Goal: Task Accomplishment & Management: Complete application form

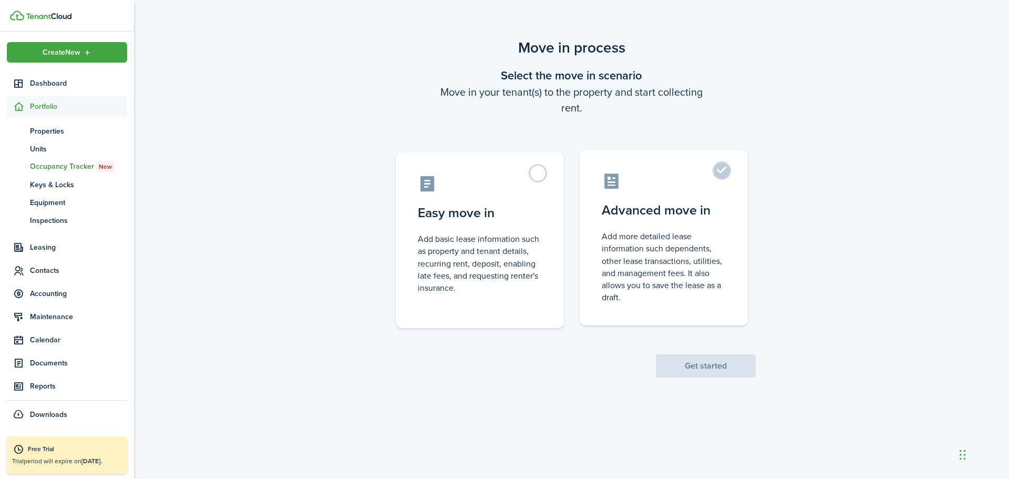
click at [719, 169] on label "Advanced move in Add more detailed lease information such dependents, other lea…" at bounding box center [664, 238] width 168 height 176
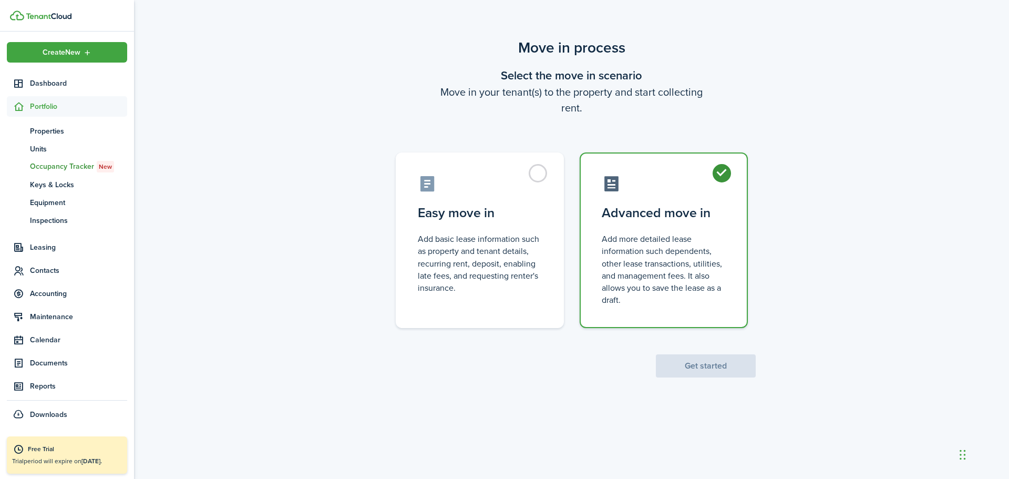
radio input "true"
click at [704, 369] on button "Get started" at bounding box center [706, 365] width 100 height 23
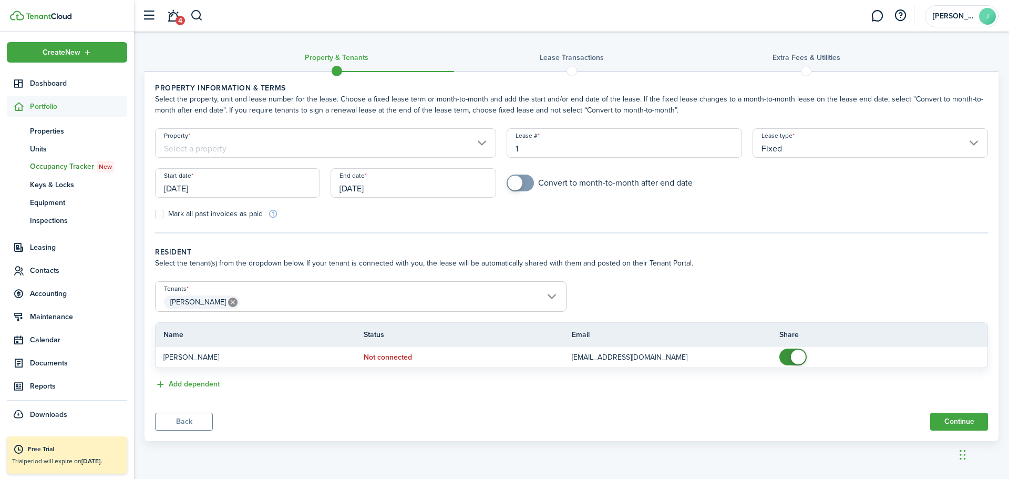
click at [483, 141] on input "Property" at bounding box center [325, 142] width 341 height 29
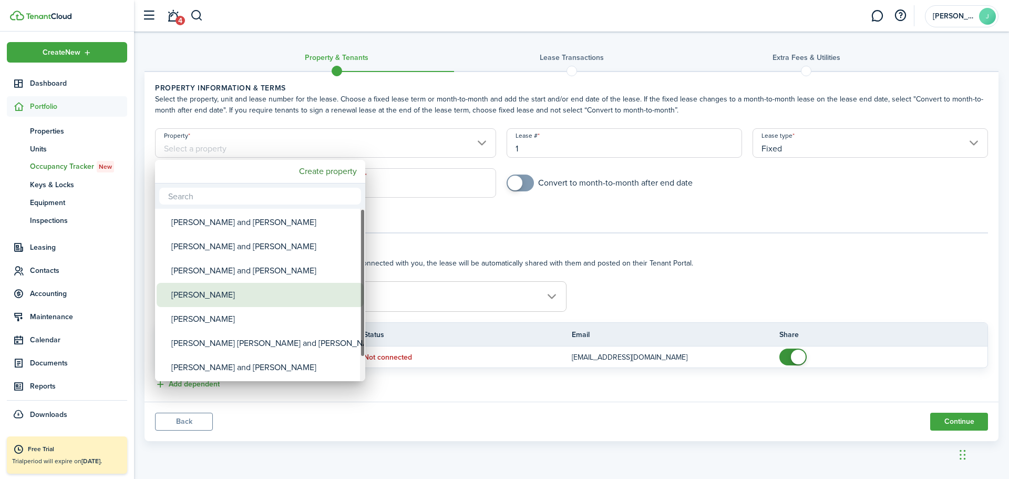
click at [235, 296] on div "[PERSON_NAME]" at bounding box center [264, 295] width 186 height 24
type input "[PERSON_NAME]"
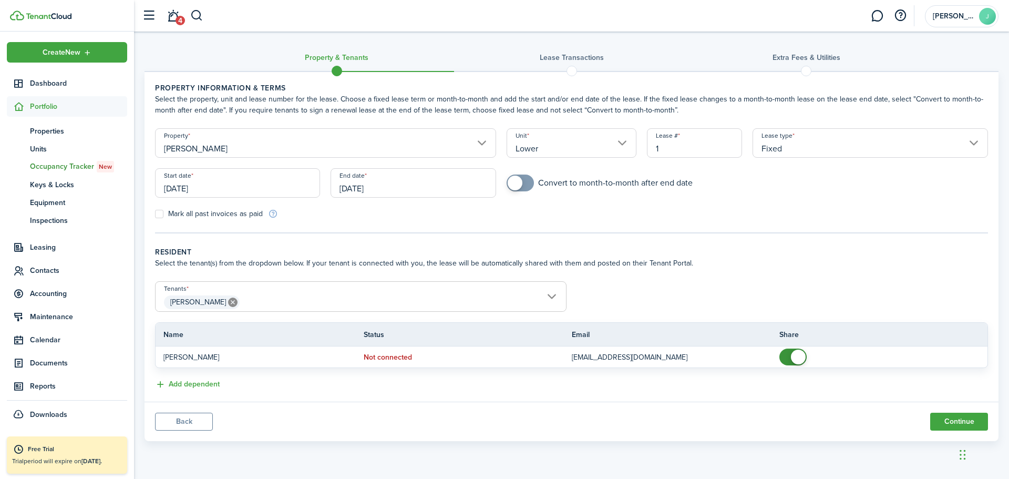
click at [161, 215] on label "Mark all past invoices as paid" at bounding box center [209, 214] width 108 height 8
click at [155, 214] on input "Mark all past invoices as paid" at bounding box center [155, 214] width 1 height 1
click at [161, 215] on label "Mark all past invoices as paid" at bounding box center [209, 214] width 108 height 8
click at [155, 214] on input "Mark all past invoices as paid" at bounding box center [155, 214] width 1 height 1
checkbox input "false"
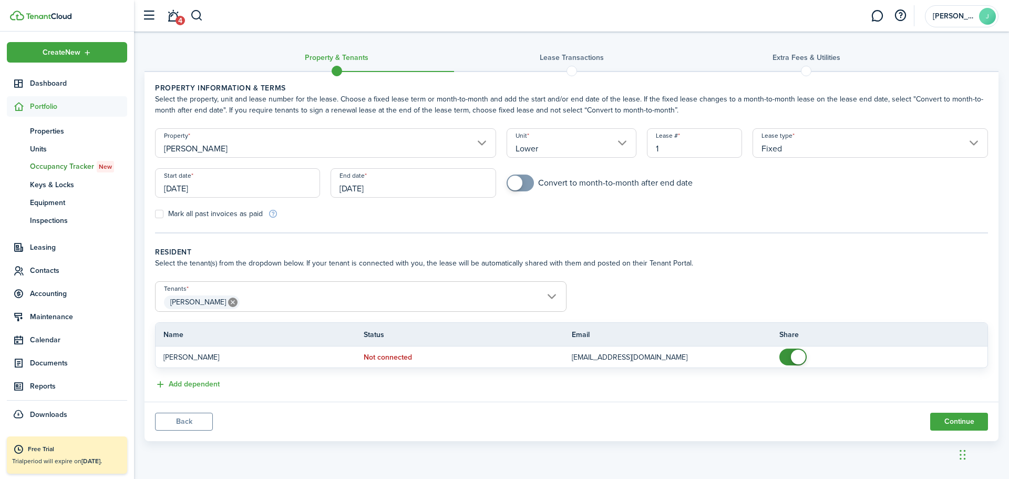
click at [231, 191] on input "[DATE]" at bounding box center [237, 182] width 165 height 29
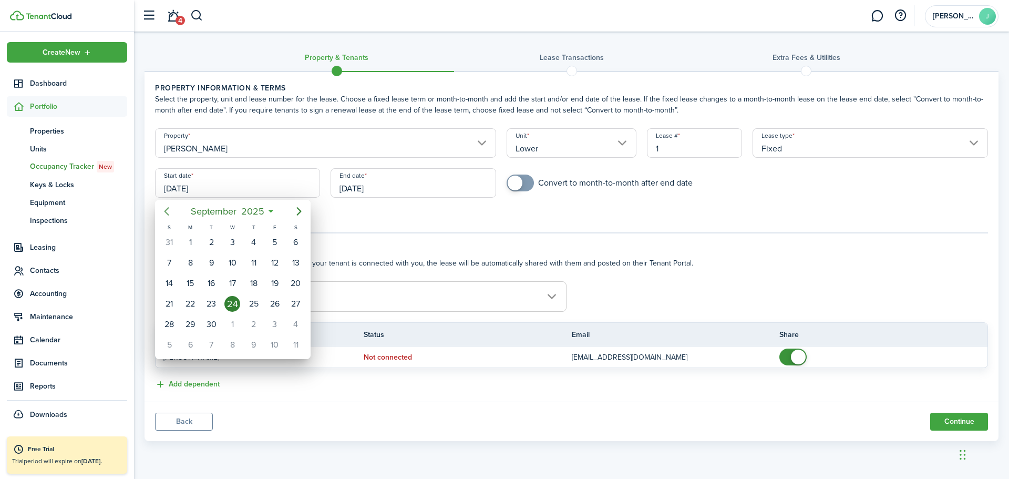
click at [168, 211] on icon "Previous page" at bounding box center [166, 211] width 13 height 13
click at [298, 210] on icon "Next page" at bounding box center [299, 211] width 13 height 13
click at [477, 222] on div at bounding box center [504, 239] width 1177 height 647
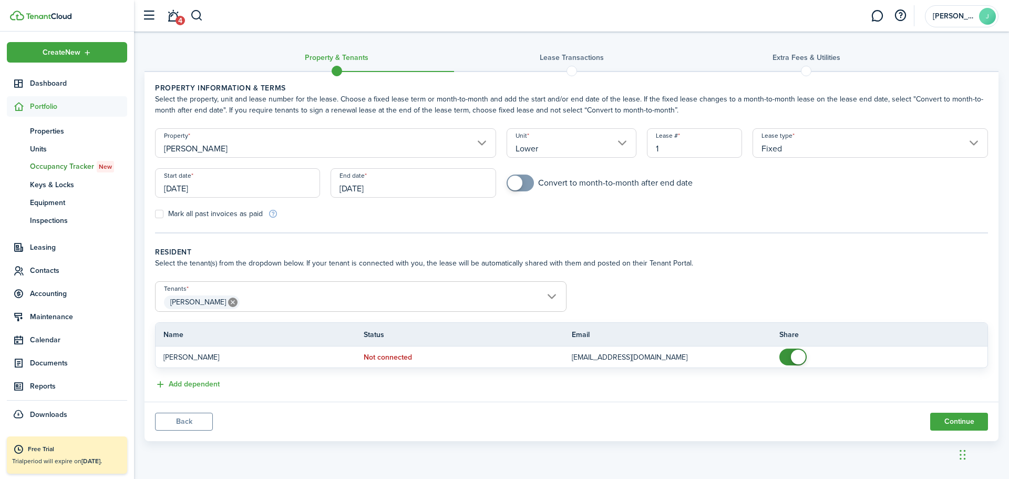
click at [240, 184] on input "[DATE]" at bounding box center [237, 182] width 165 height 29
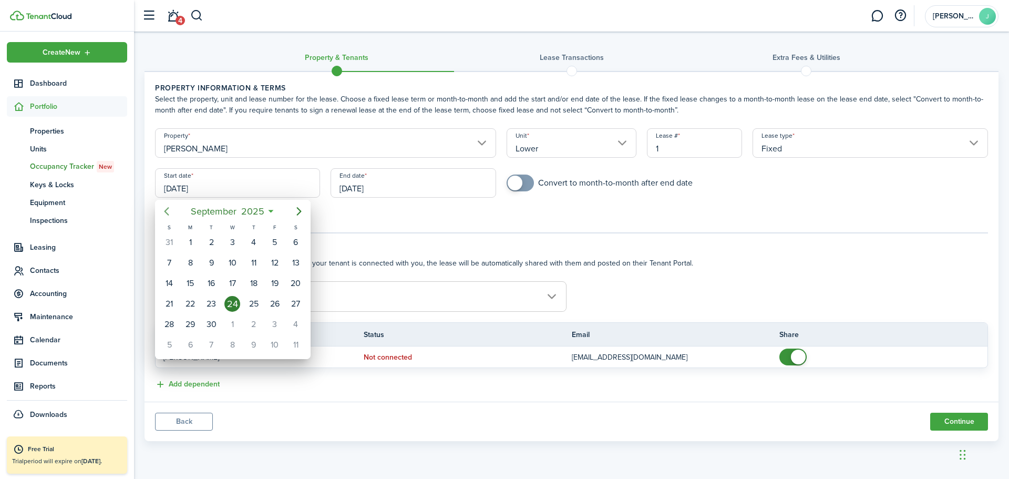
click at [166, 212] on icon "Previous page" at bounding box center [166, 211] width 5 height 8
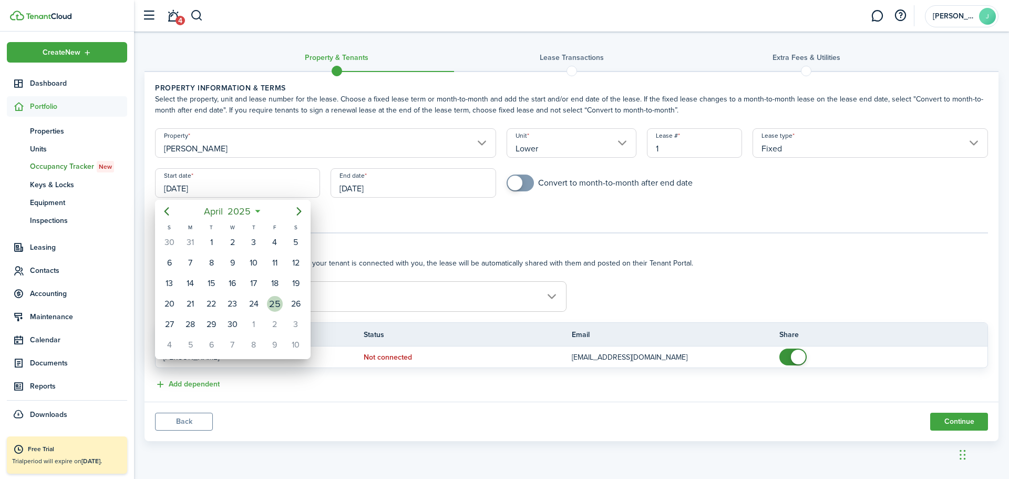
click at [270, 302] on div "25" at bounding box center [275, 304] width 16 height 16
type input "[DATE]"
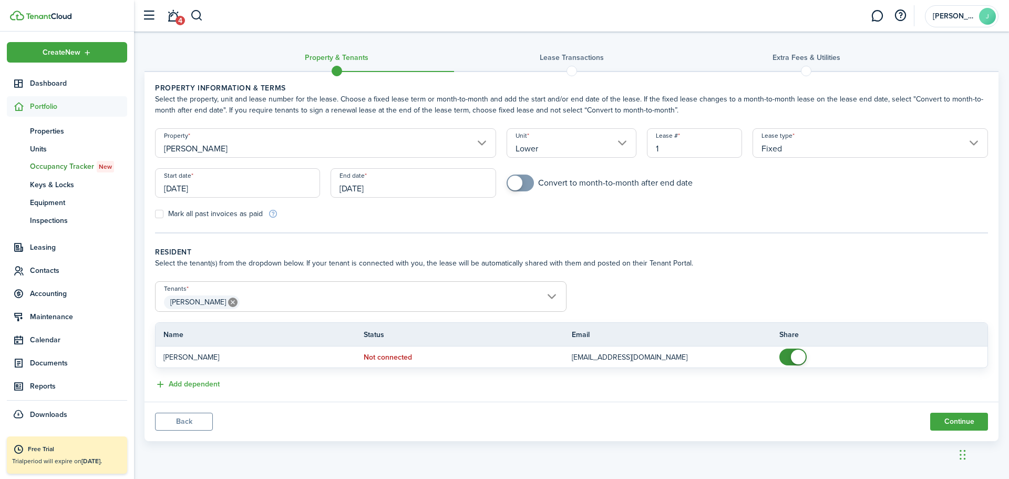
click at [410, 187] on input "[DATE]" at bounding box center [413, 182] width 165 height 29
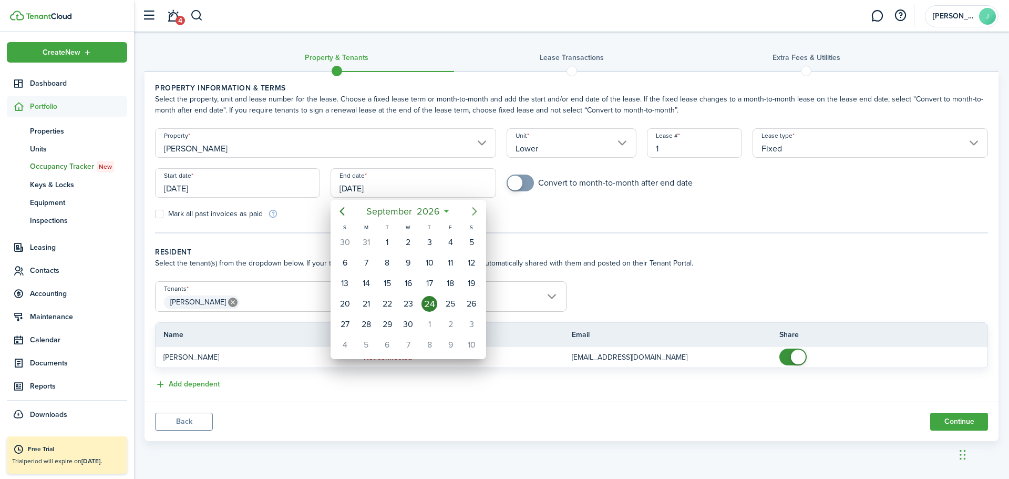
click at [471, 213] on icon "Next page" at bounding box center [474, 211] width 13 height 13
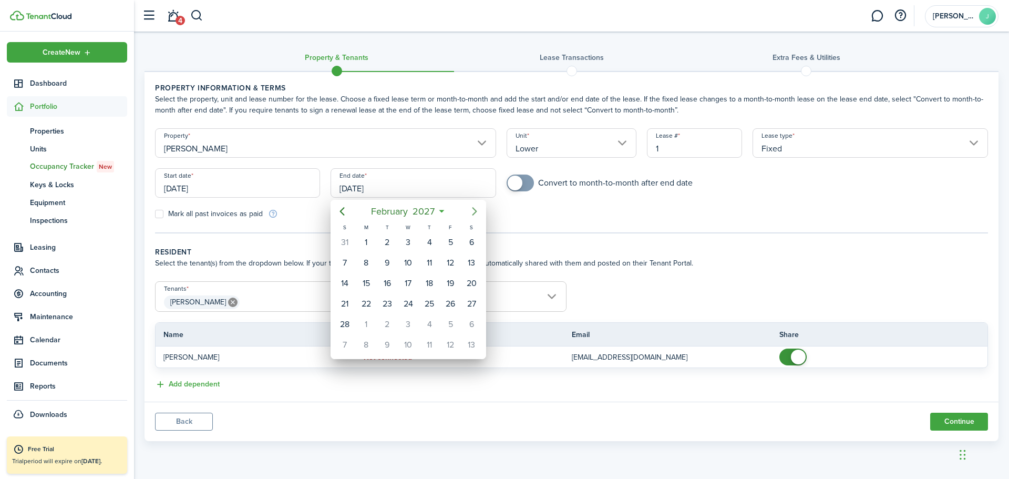
click at [471, 213] on icon "Next page" at bounding box center [474, 211] width 13 height 13
click at [456, 321] on div "30" at bounding box center [450, 324] width 16 height 16
type input "[DATE]"
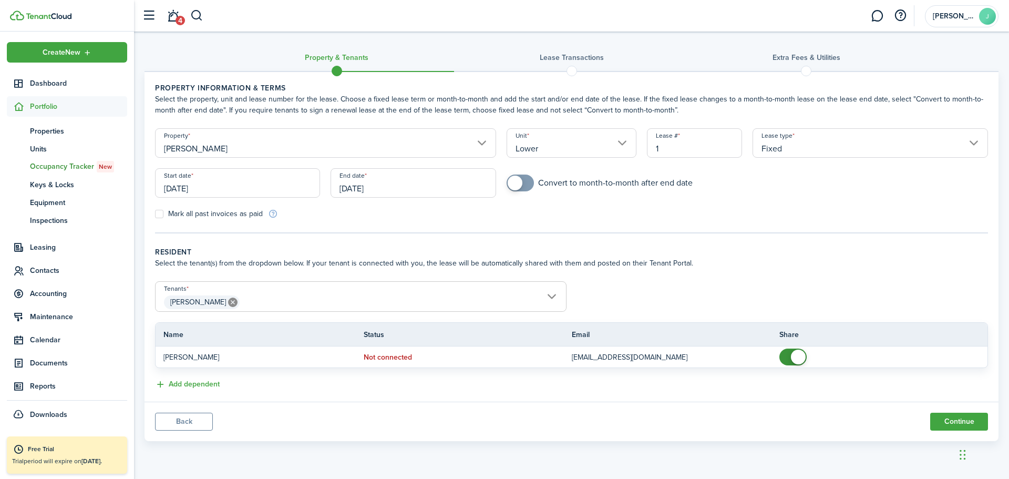
click at [585, 212] on form "Property [PERSON_NAME] Unit Lower Lease # 1 Lease type Fixed Start date [DATE] …" at bounding box center [571, 173] width 843 height 91
click at [200, 385] on button "Add dependent" at bounding box center [187, 384] width 65 height 12
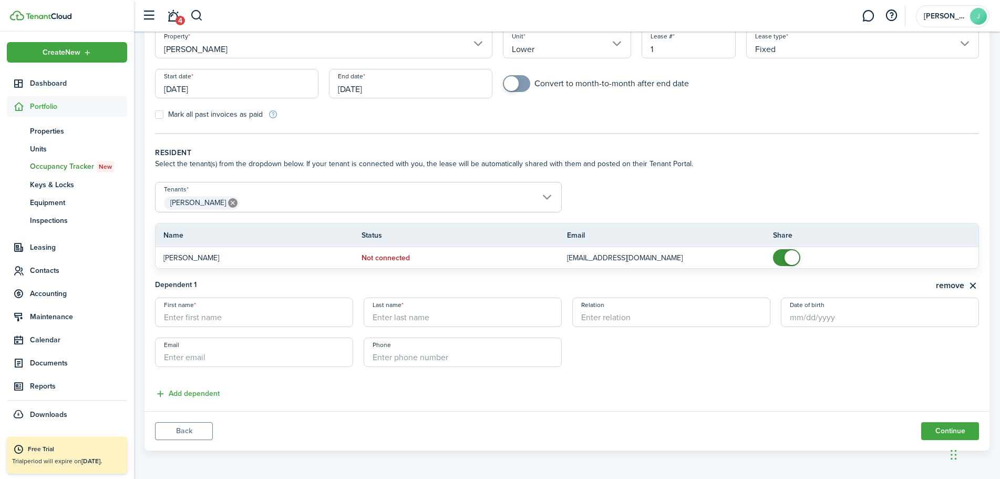
scroll to position [100, 0]
click at [224, 314] on input "First name" at bounding box center [254, 311] width 198 height 29
type input "Makayla"
type input "[PERSON_NAME]"
type input "Daughter"
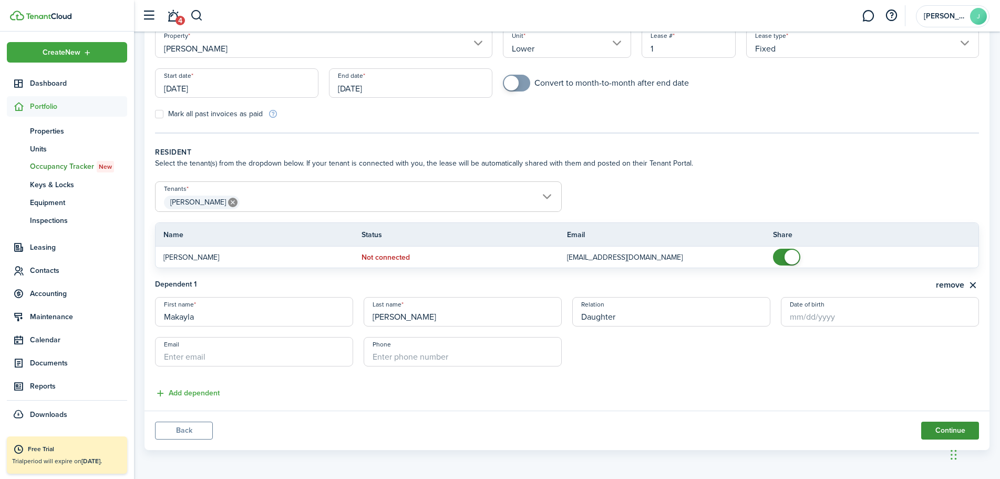
click at [941, 431] on button "Continue" at bounding box center [950, 430] width 58 height 18
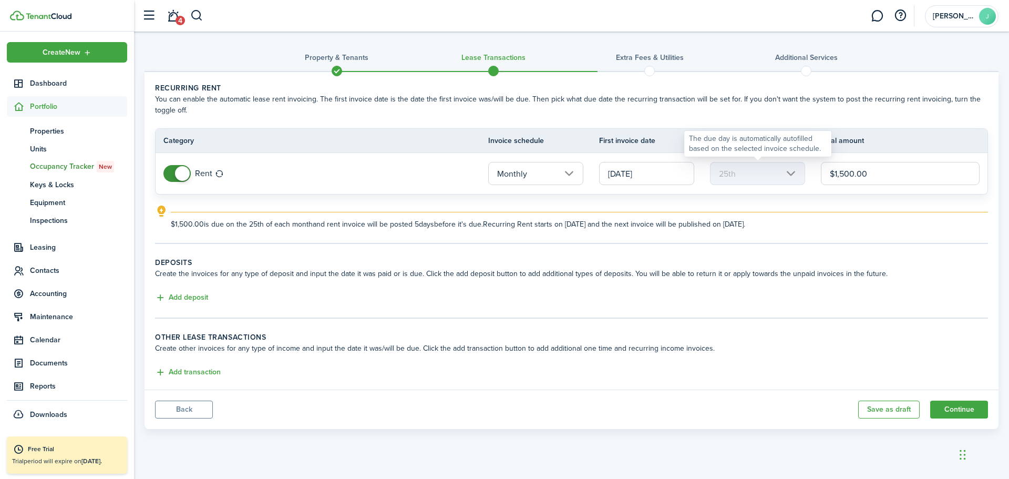
click at [762, 177] on mbsc-scroller "25th" at bounding box center [757, 173] width 95 height 23
click at [662, 175] on input "[DATE]" at bounding box center [646, 173] width 95 height 23
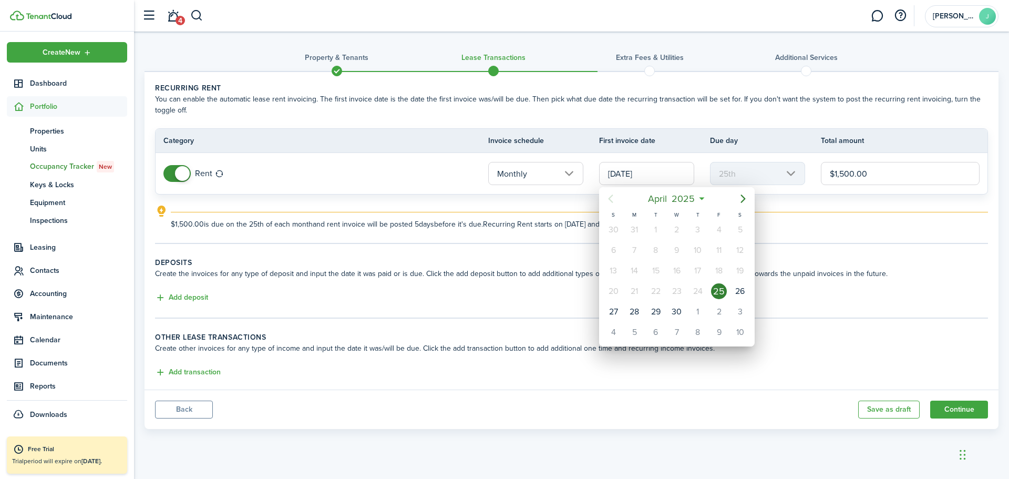
click at [668, 176] on div at bounding box center [504, 239] width 1177 height 647
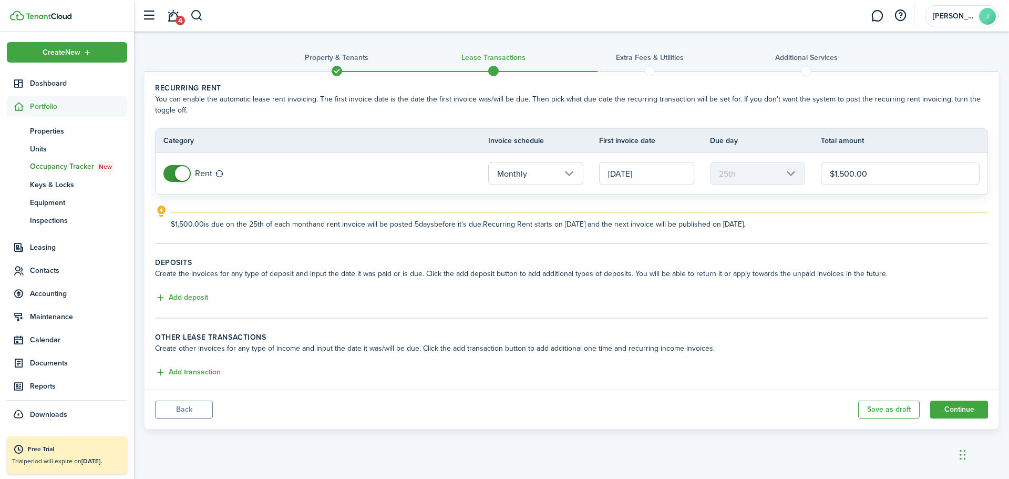
click at [668, 176] on input "[DATE]" at bounding box center [646, 173] width 95 height 23
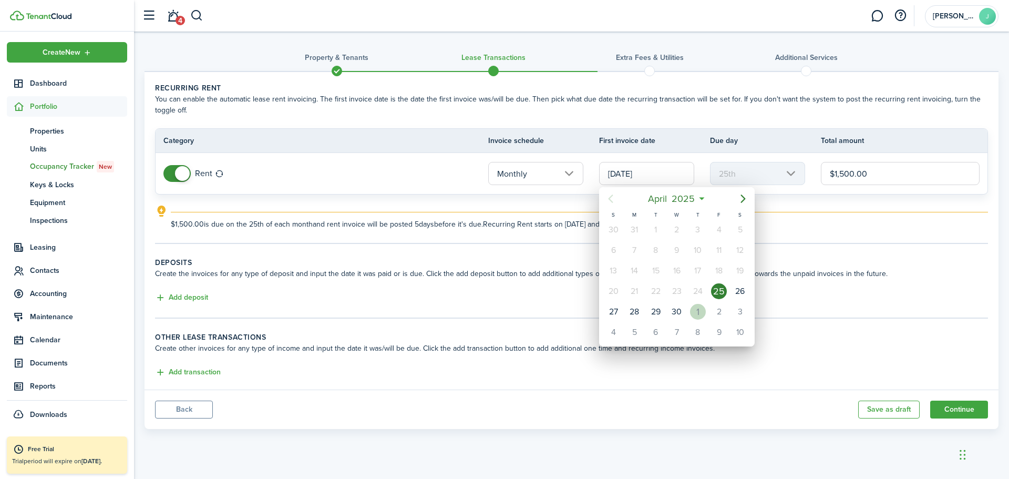
click at [695, 312] on div "1" at bounding box center [698, 312] width 16 height 16
type input "[DATE]"
type input "1st"
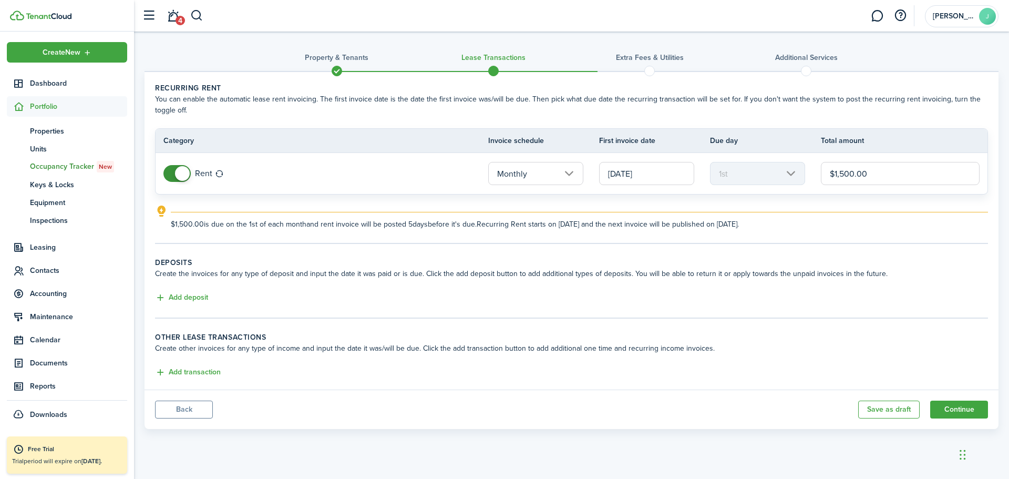
click at [812, 232] on tc-wizard-step "Recurring rent You can enable the automatic lease rent invoicing. The first inv…" at bounding box center [571, 163] width 833 height 161
click at [183, 299] on button "Add deposit" at bounding box center [181, 298] width 53 height 12
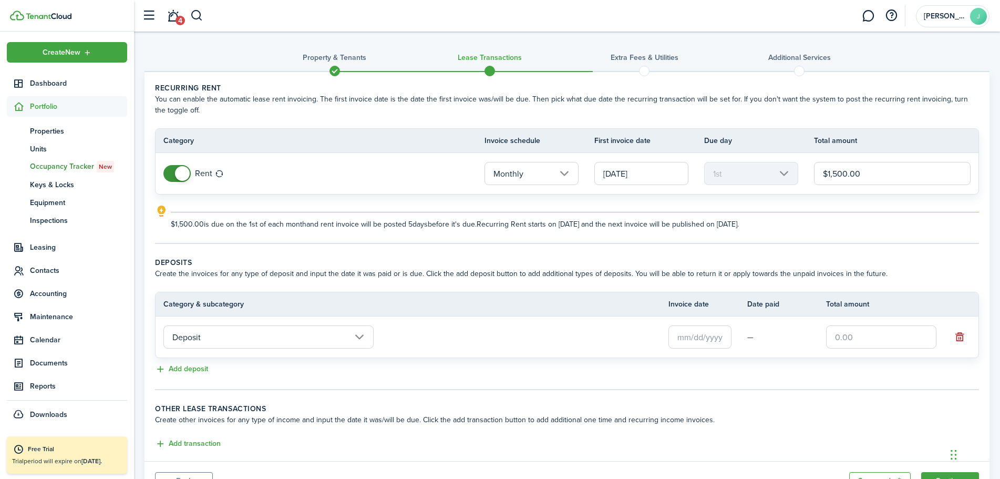
click at [330, 340] on input "Deposit" at bounding box center [268, 336] width 210 height 23
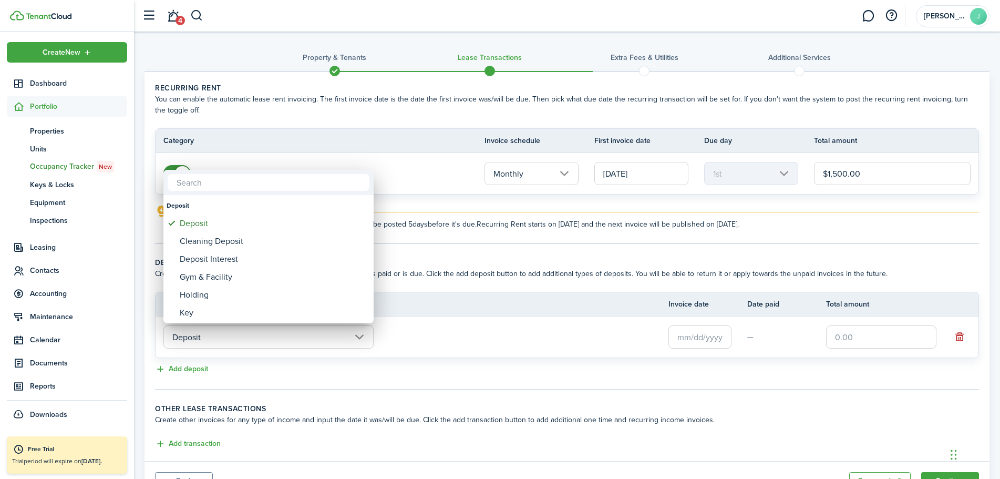
click at [482, 334] on div at bounding box center [500, 239] width 1168 height 647
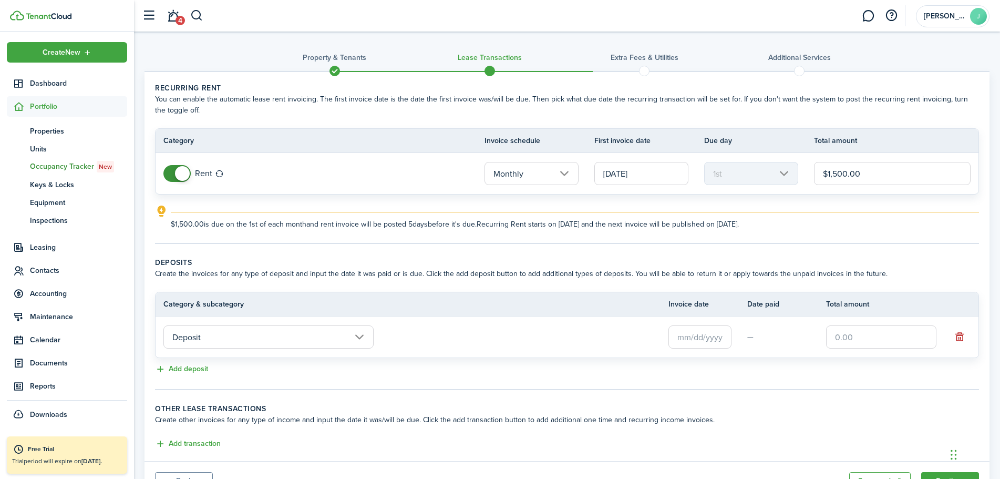
click at [845, 339] on input "text" at bounding box center [881, 336] width 110 height 23
click at [714, 334] on input "text" at bounding box center [699, 336] width 63 height 23
type input "$1,500.00"
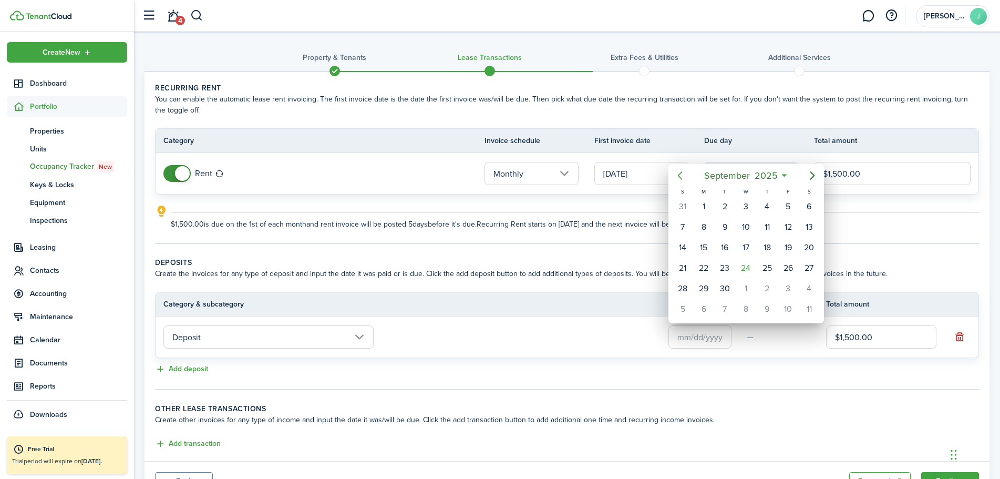
click at [681, 174] on icon "Previous page" at bounding box center [680, 175] width 5 height 8
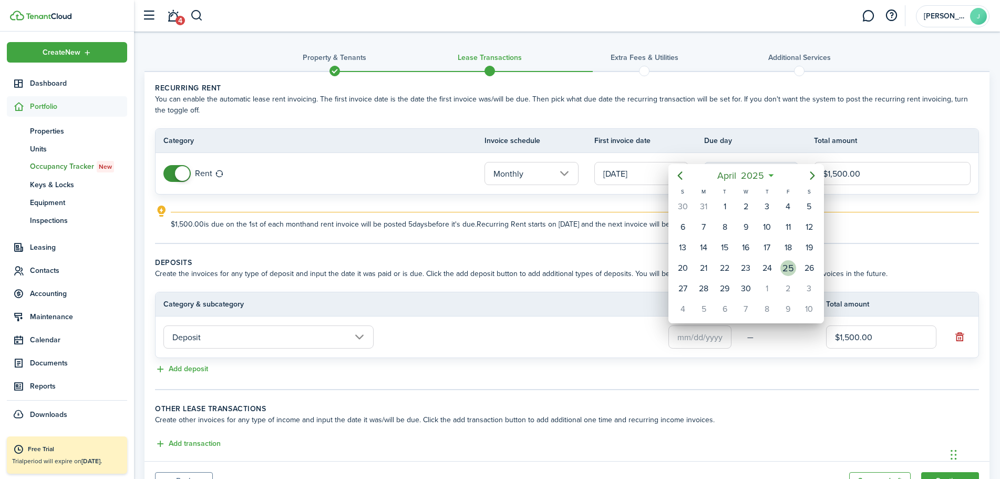
click at [787, 270] on div "25" at bounding box center [788, 268] width 16 height 16
type input "[DATE]"
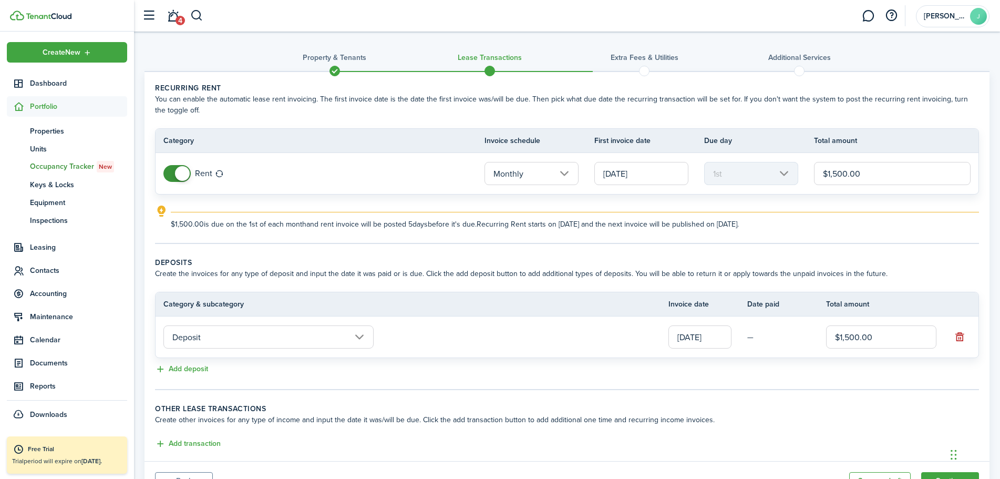
click at [750, 367] on div "Add deposit" at bounding box center [567, 369] width 824 height 13
click at [746, 335] on td "[DATE]" at bounding box center [707, 337] width 79 height 28
click at [754, 338] on td "—" at bounding box center [786, 337] width 79 height 16
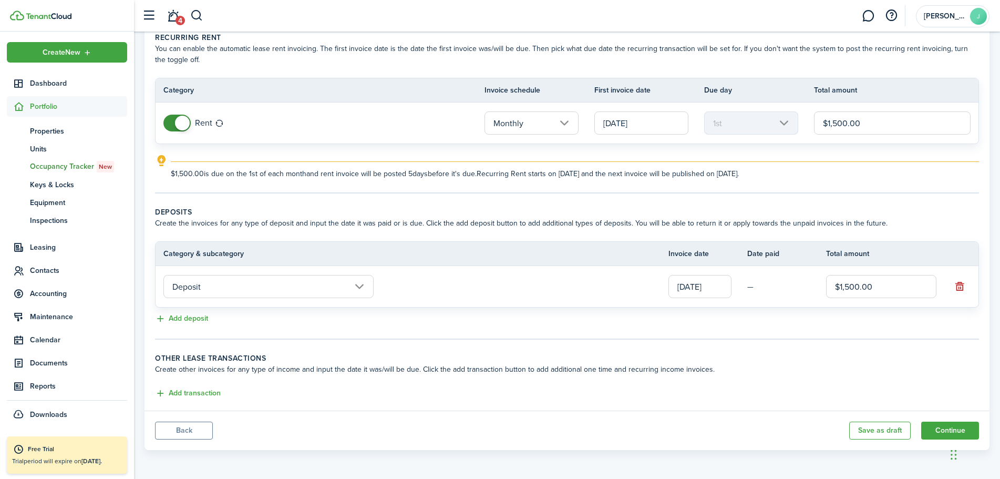
click at [752, 286] on td "—" at bounding box center [786, 287] width 79 height 16
click at [727, 286] on input "[DATE]" at bounding box center [699, 286] width 63 height 23
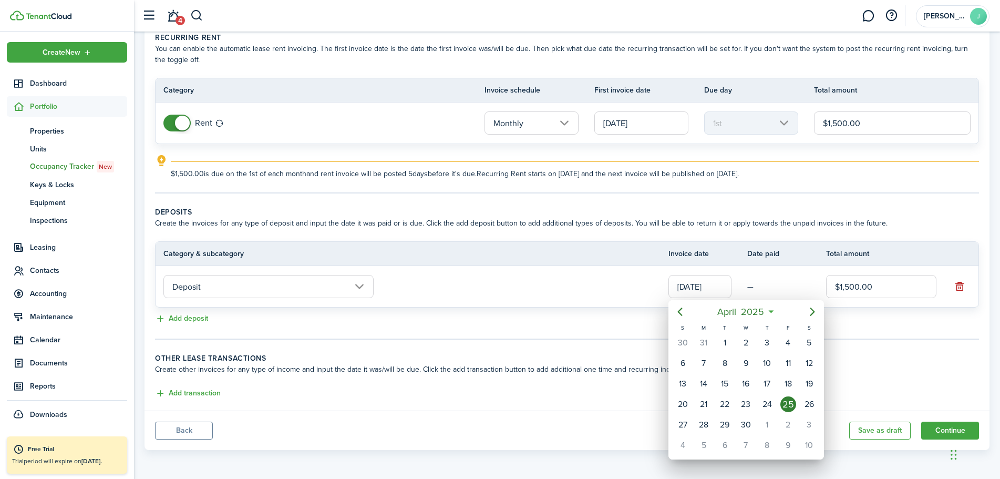
click at [727, 286] on div at bounding box center [500, 239] width 1168 height 647
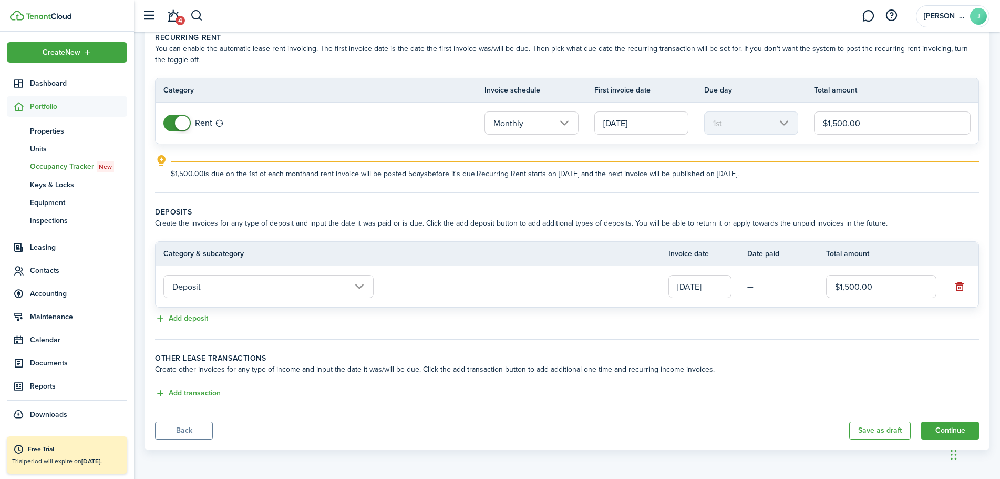
click at [753, 281] on td "—" at bounding box center [786, 287] width 79 height 16
click at [935, 434] on button "Continue" at bounding box center [950, 430] width 58 height 18
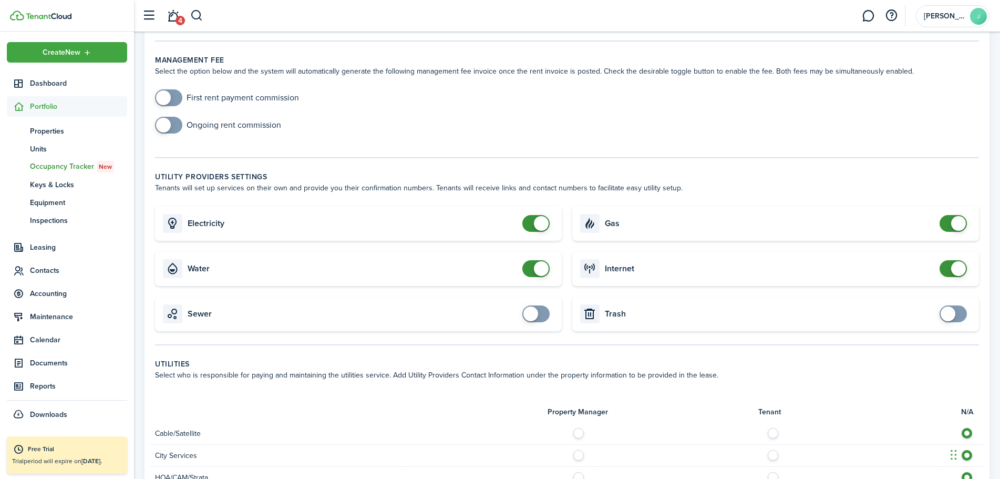
scroll to position [158, 0]
checkbox input "true"
click at [532, 315] on span at bounding box center [530, 312] width 15 height 15
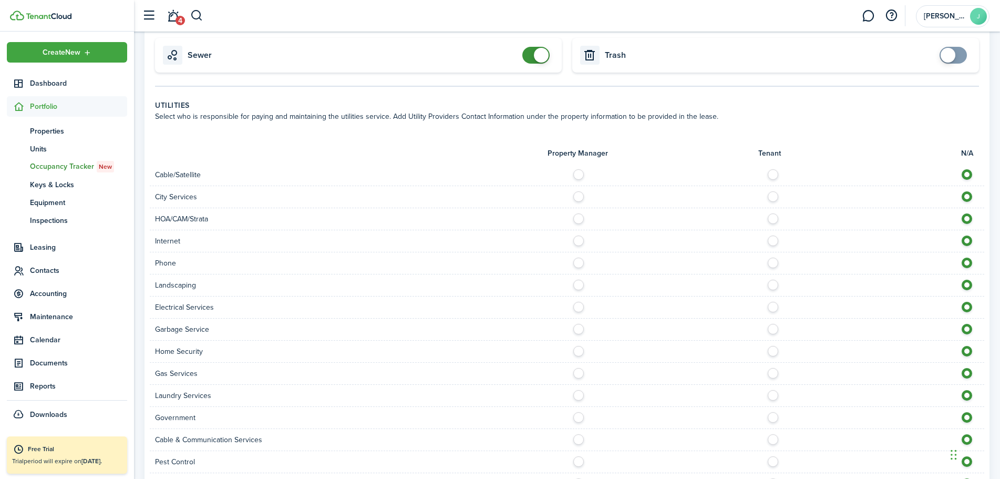
scroll to position [420, 0]
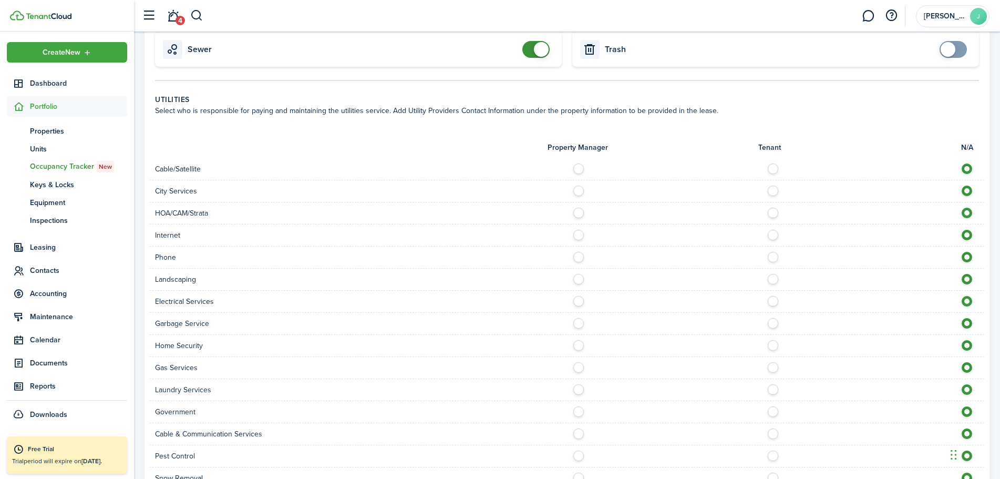
click at [770, 166] on label at bounding box center [776, 165] width 18 height 5
radio input "true"
click at [773, 235] on label at bounding box center [776, 232] width 18 height 5
radio input "true"
click at [775, 256] on label at bounding box center [776, 254] width 18 height 5
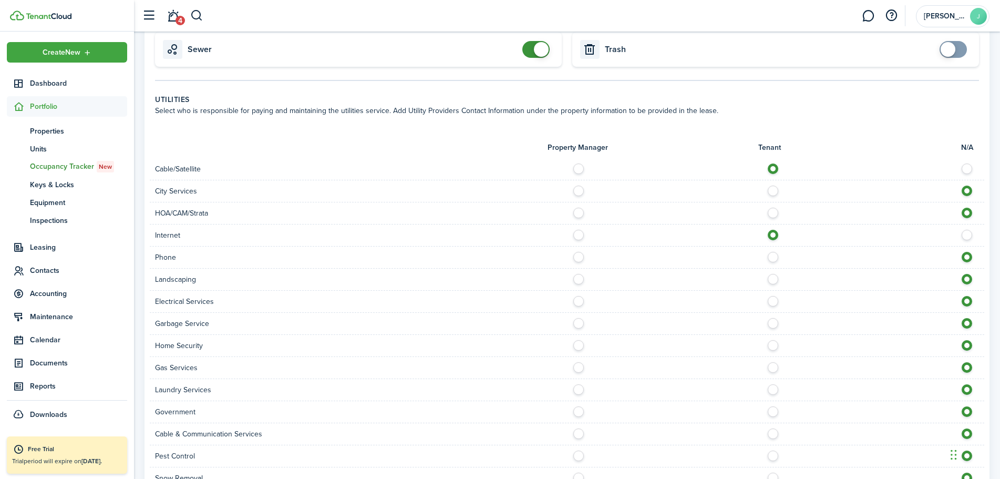
radio input "true"
click at [577, 279] on label at bounding box center [581, 276] width 18 height 5
radio input "true"
click at [580, 191] on label at bounding box center [581, 188] width 18 height 5
radio input "true"
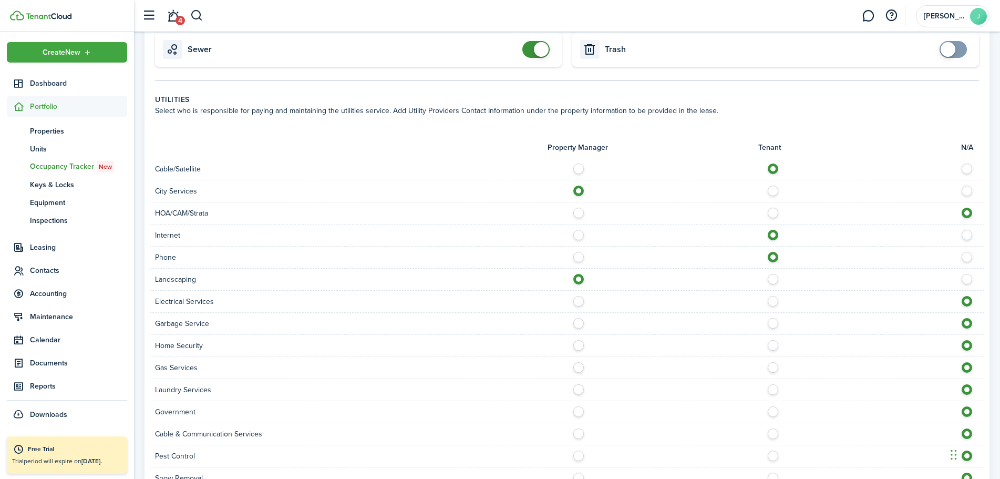
click at [771, 301] on label at bounding box center [776, 298] width 18 height 5
radio input "true"
click at [579, 322] on label at bounding box center [581, 320] width 18 height 5
radio input "true"
click at [774, 345] on label at bounding box center [776, 342] width 18 height 5
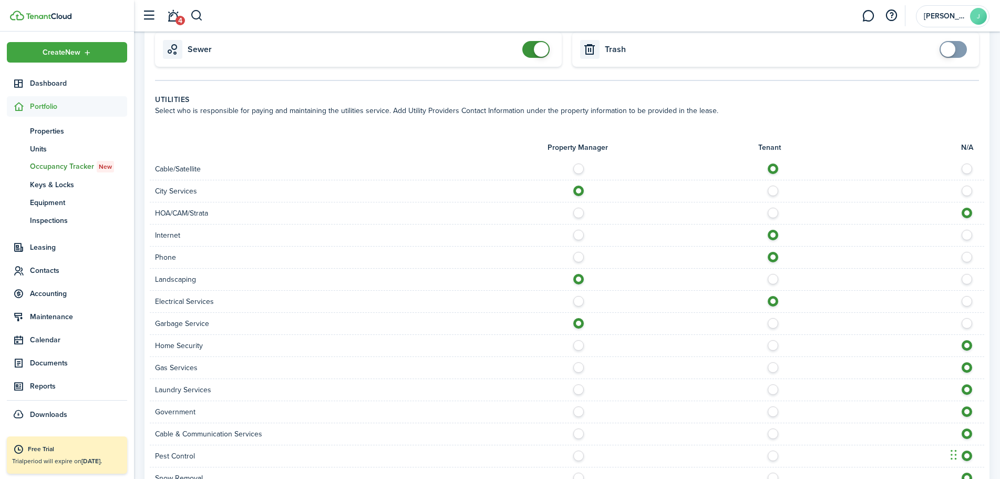
radio input "true"
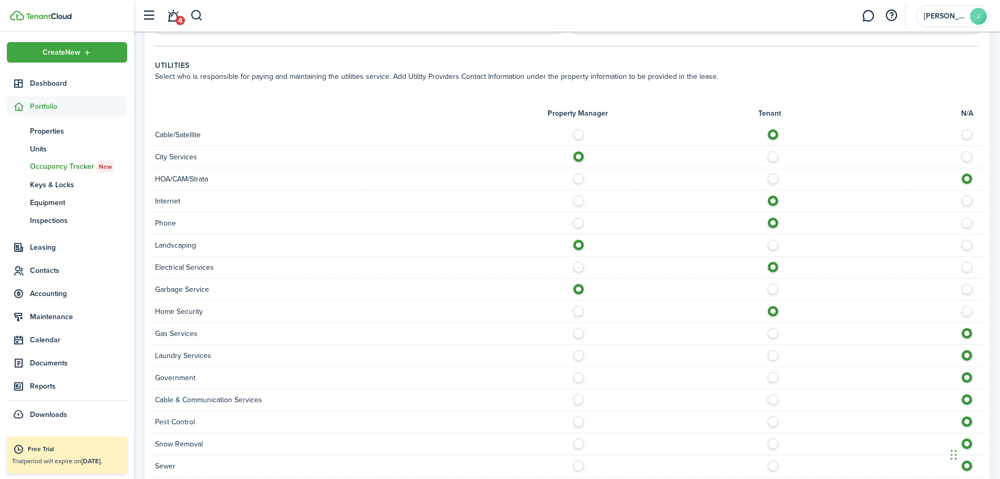
scroll to position [473, 0]
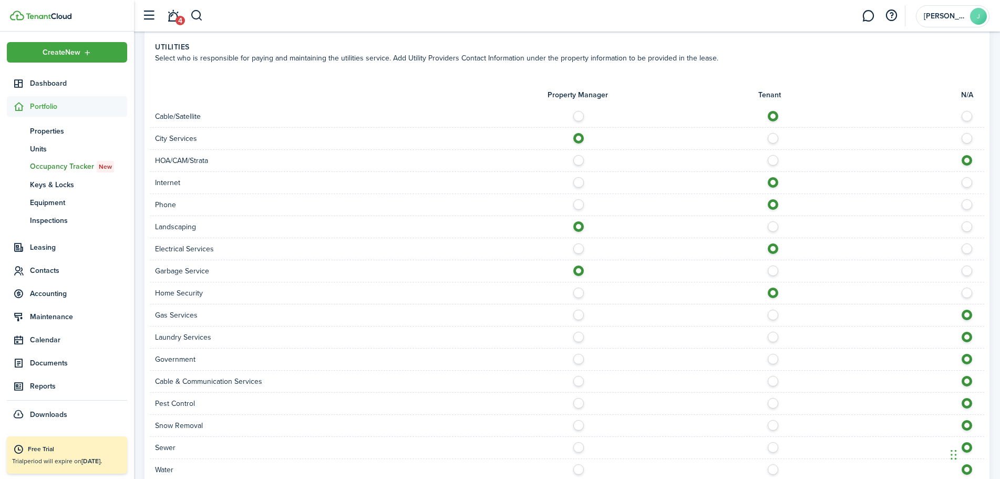
click at [773, 313] on label at bounding box center [776, 312] width 18 height 5
radio input "true"
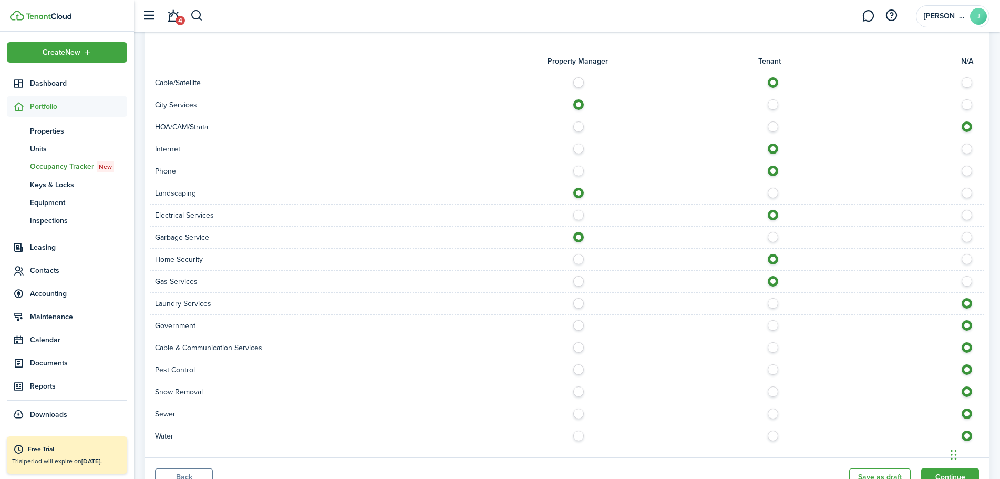
scroll to position [526, 0]
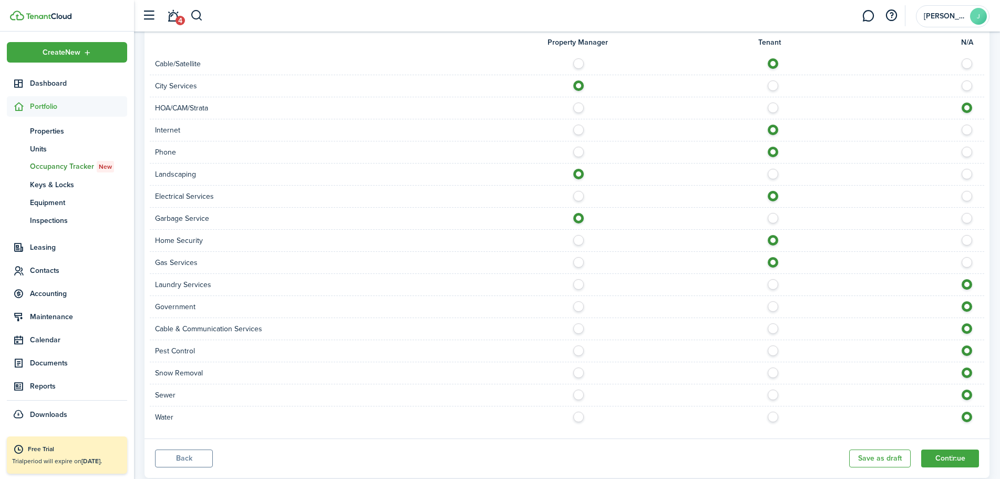
click at [582, 351] on label at bounding box center [581, 347] width 18 height 5
radio input "true"
click at [774, 373] on label at bounding box center [776, 369] width 18 height 5
radio input "true"
click at [775, 393] on label at bounding box center [776, 391] width 18 height 5
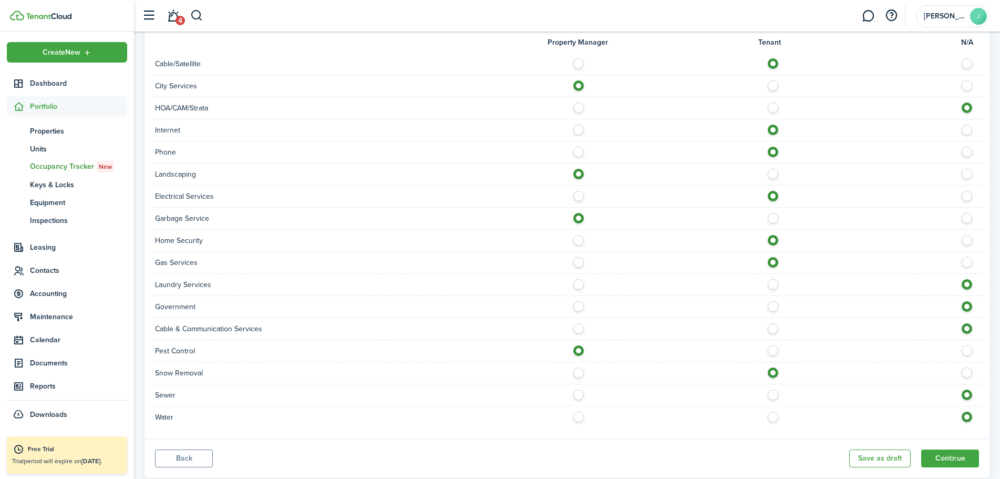
radio input "true"
click at [773, 417] on label at bounding box center [776, 413] width 18 height 5
radio input "true"
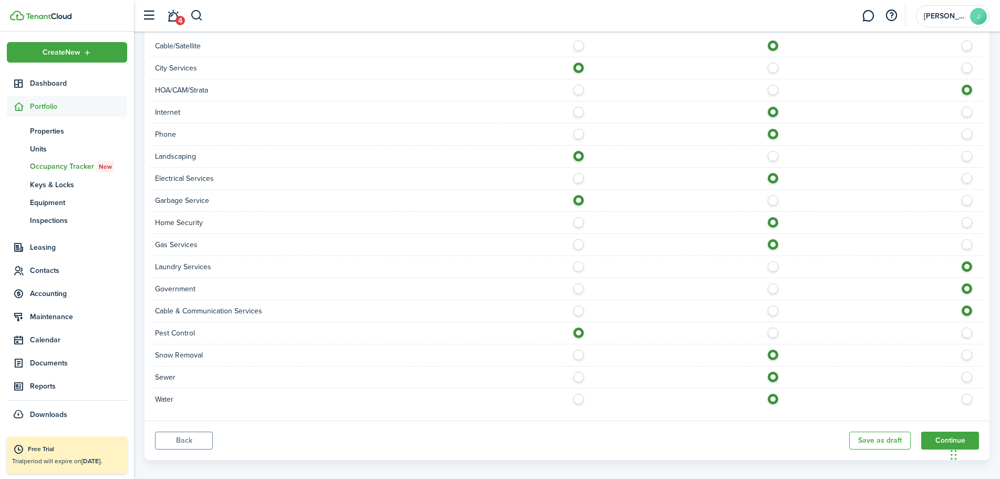
scroll to position [553, 0]
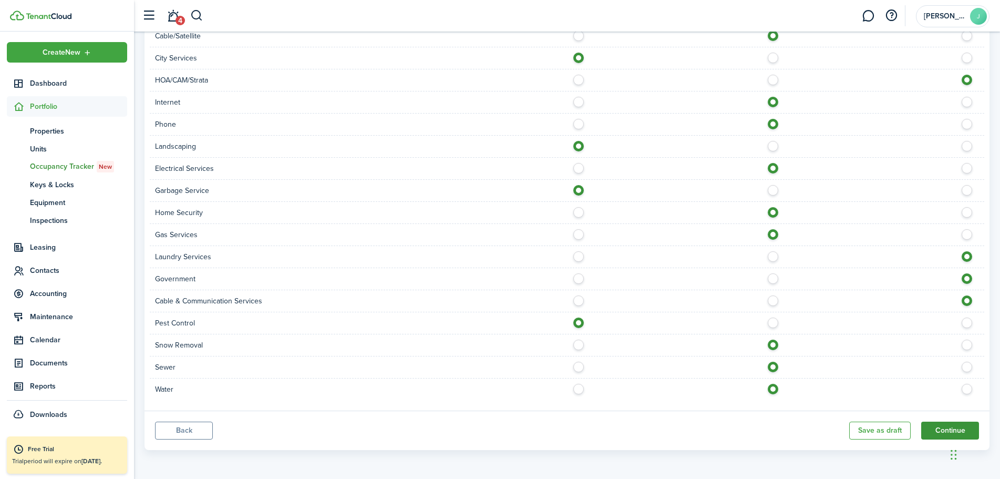
click at [943, 433] on button "Continue" at bounding box center [950, 430] width 58 height 18
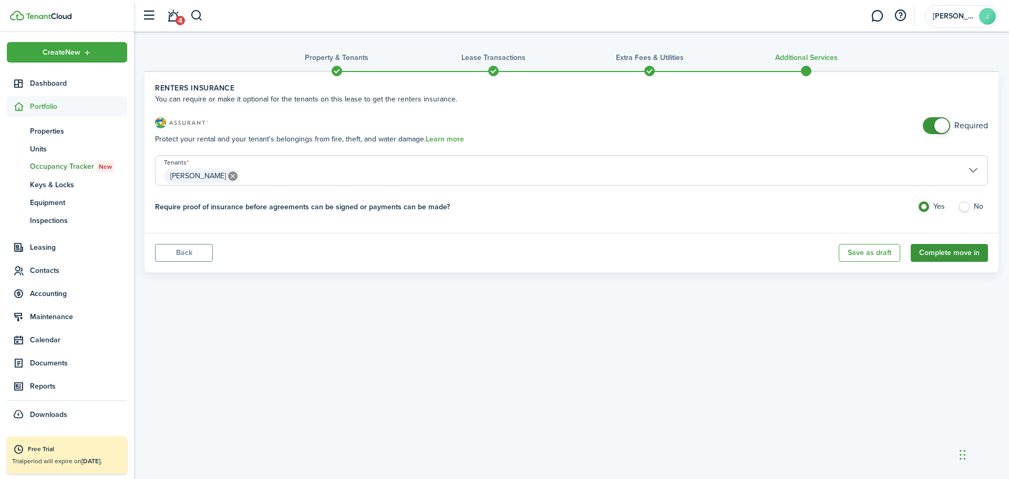
click at [974, 251] on button "Complete move in" at bounding box center [949, 253] width 77 height 18
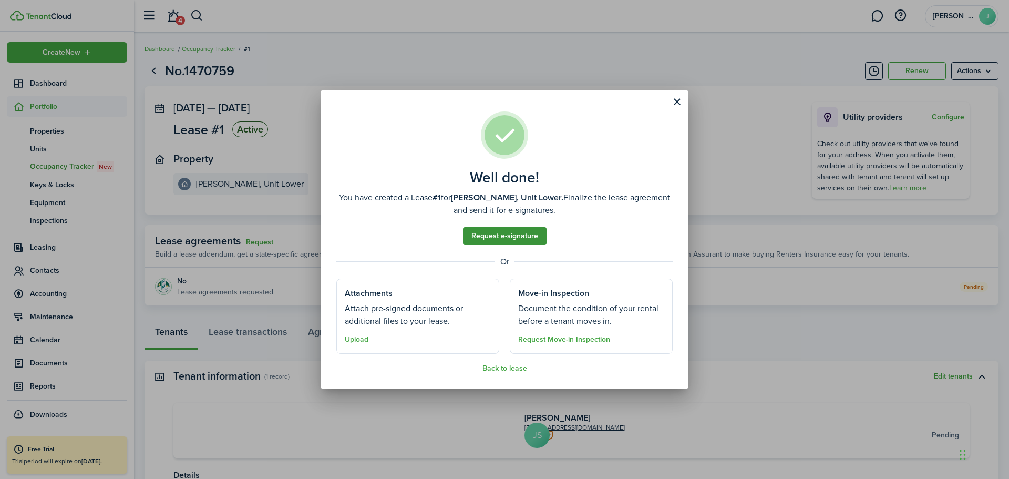
click at [512, 241] on link "Request e-signature" at bounding box center [505, 236] width 84 height 18
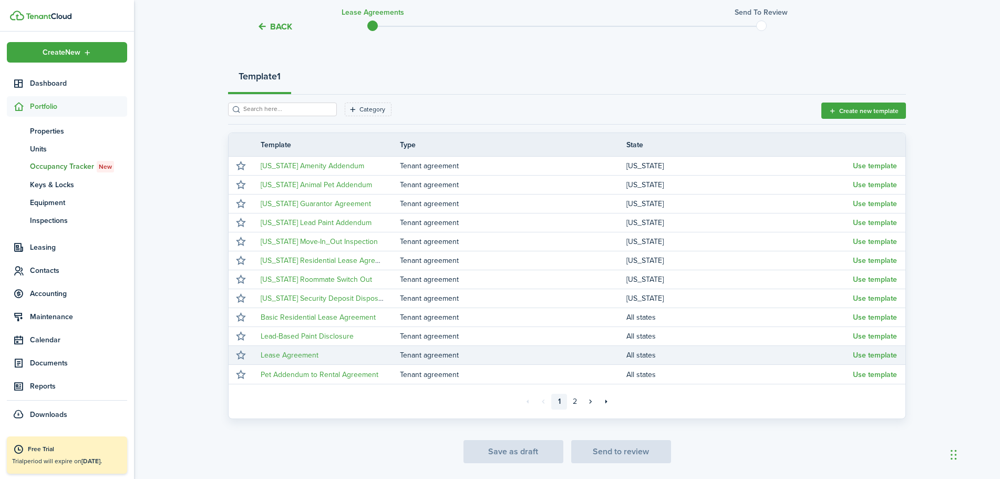
scroll to position [83, 0]
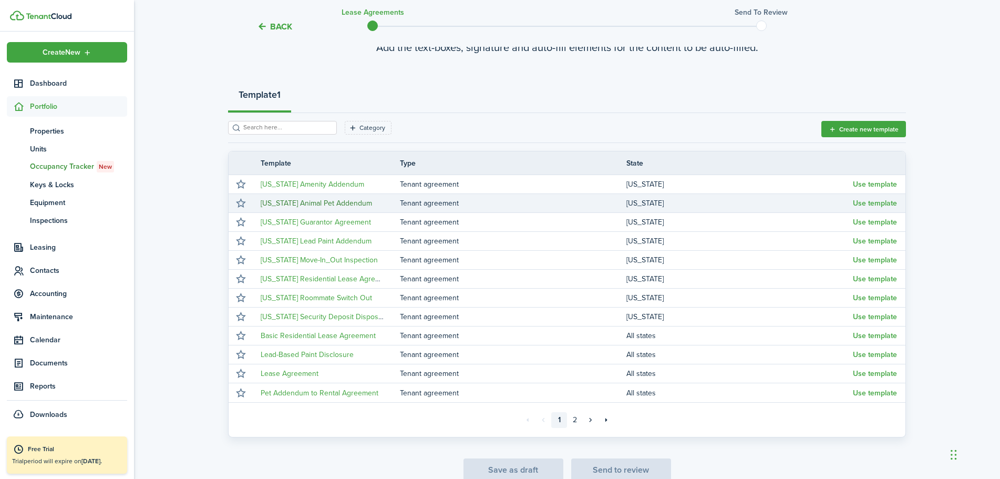
click at [324, 202] on link "[US_STATE] Animal Pet Addendum" at bounding box center [316, 203] width 111 height 11
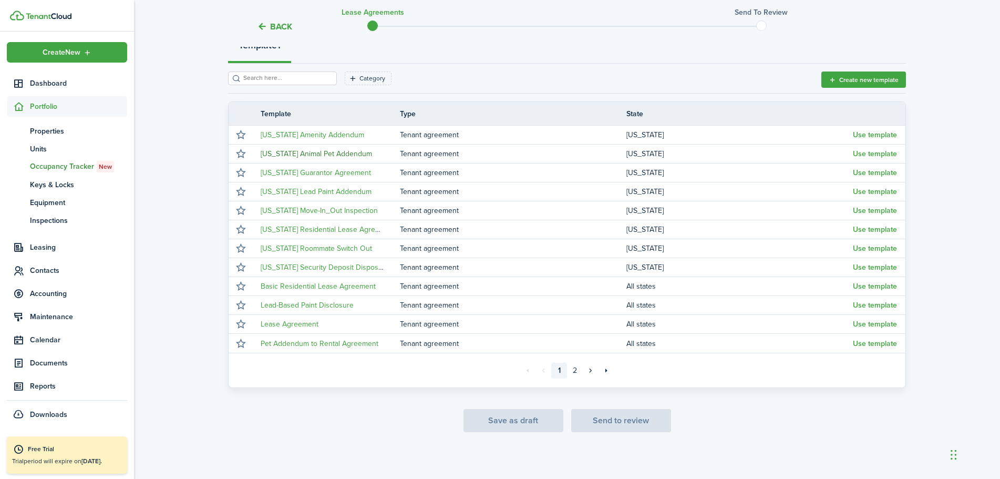
scroll to position [136, 0]
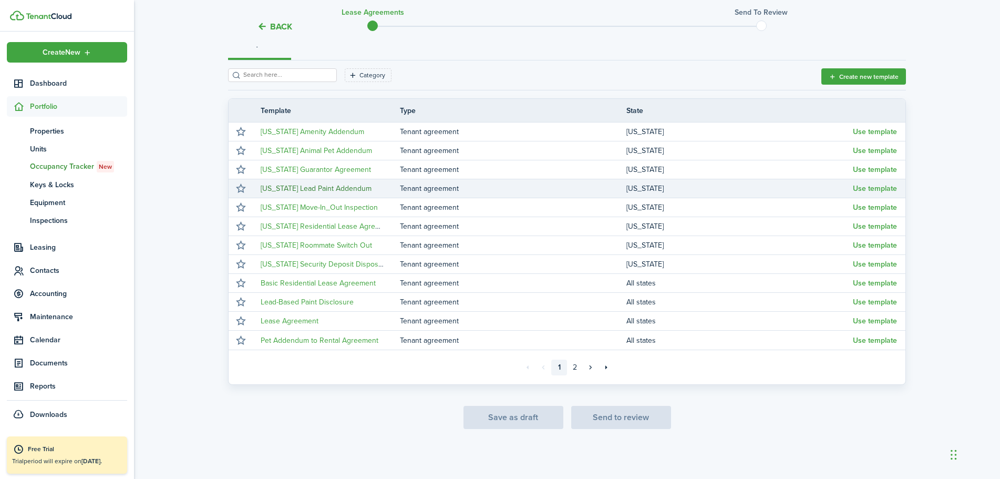
click at [352, 187] on link "[US_STATE] Lead Paint Addendum" at bounding box center [316, 188] width 111 height 11
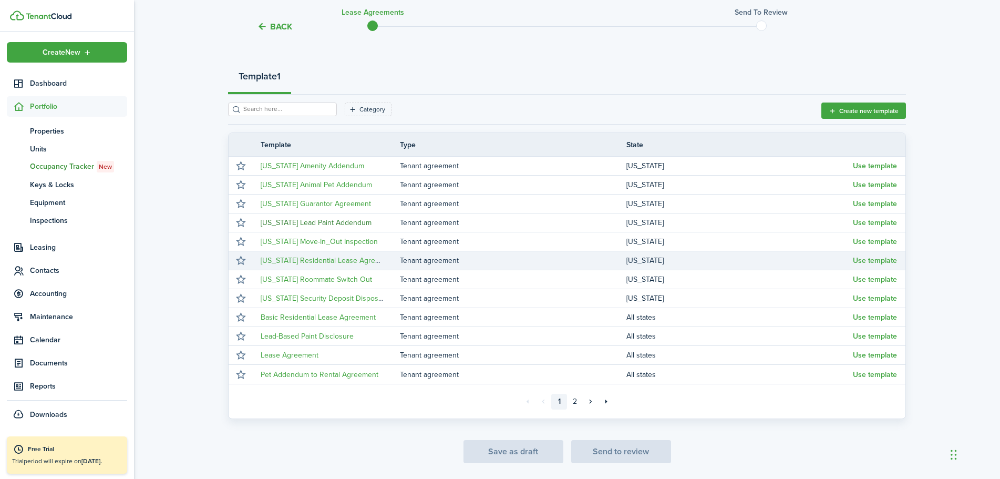
scroll to position [83, 0]
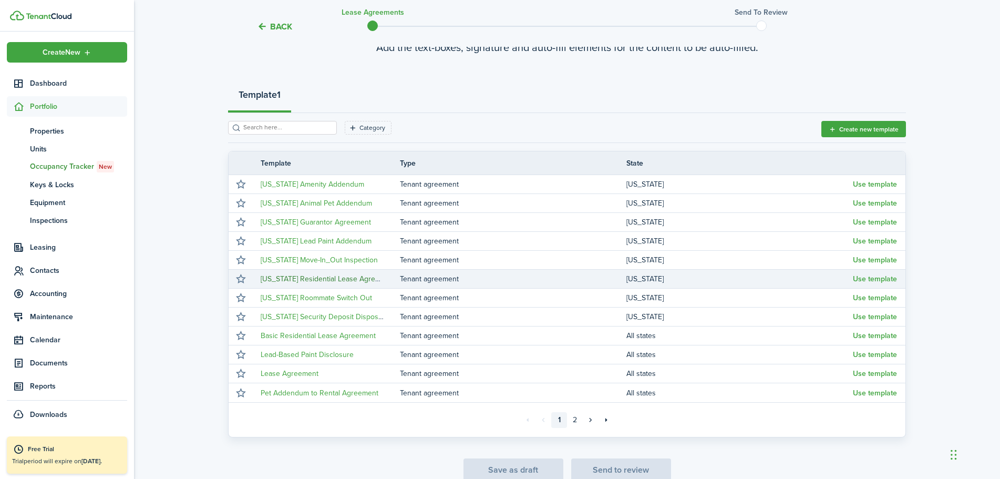
click at [323, 281] on link "[US_STATE] Residential Lease Agreement" at bounding box center [328, 278] width 135 height 11
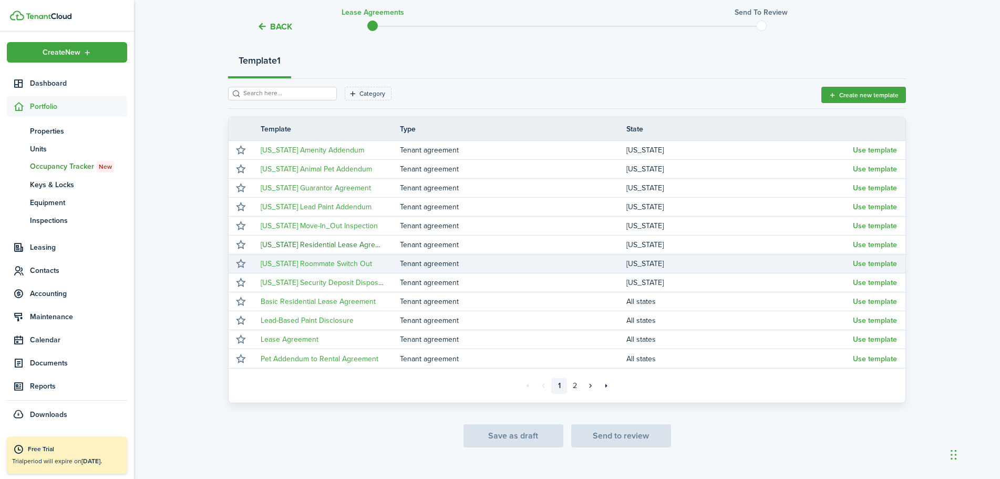
scroll to position [136, 0]
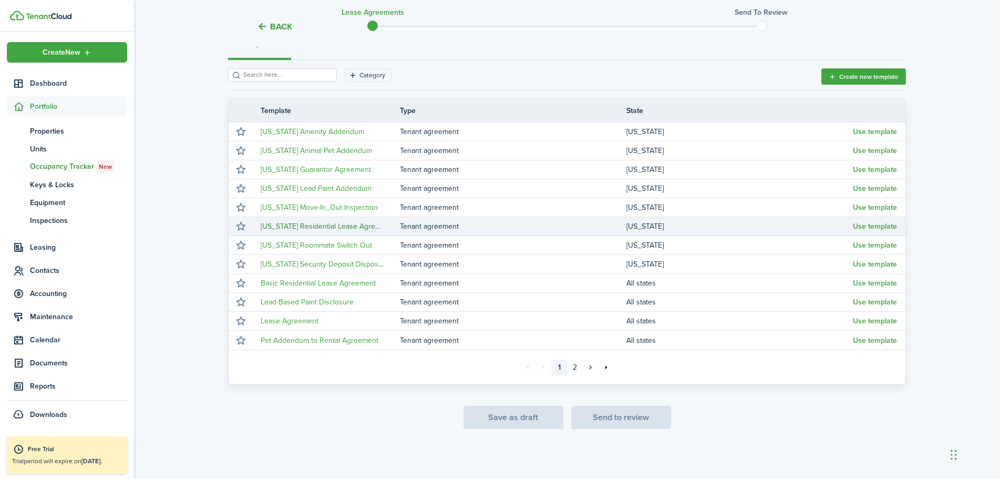
click at [343, 225] on link "[US_STATE] Residential Lease Agreement" at bounding box center [328, 226] width 135 height 11
